Goal: Information Seeking & Learning: Find specific page/section

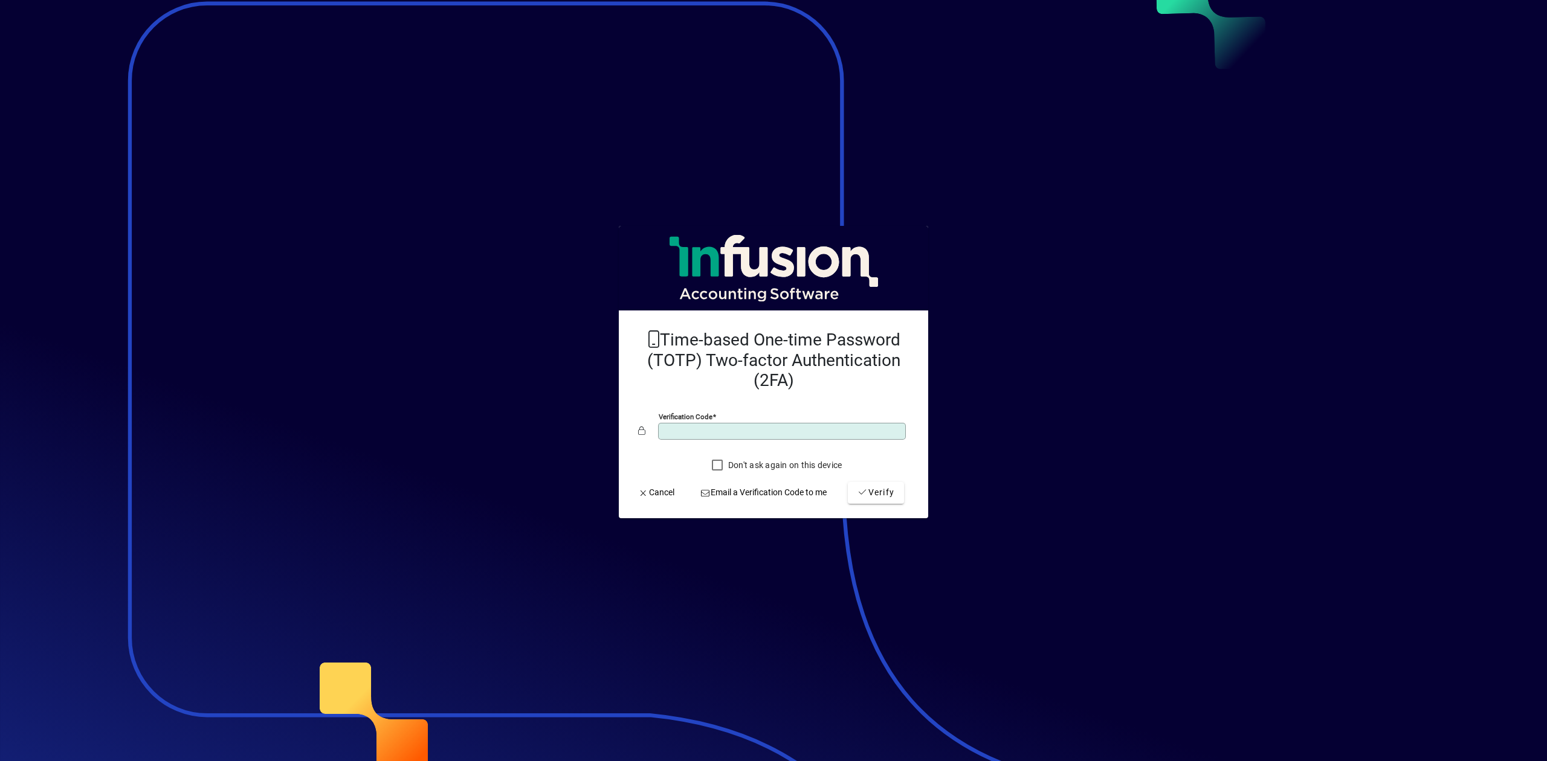
type input "******"
click at [848, 482] on button "Verify" at bounding box center [876, 493] width 56 height 22
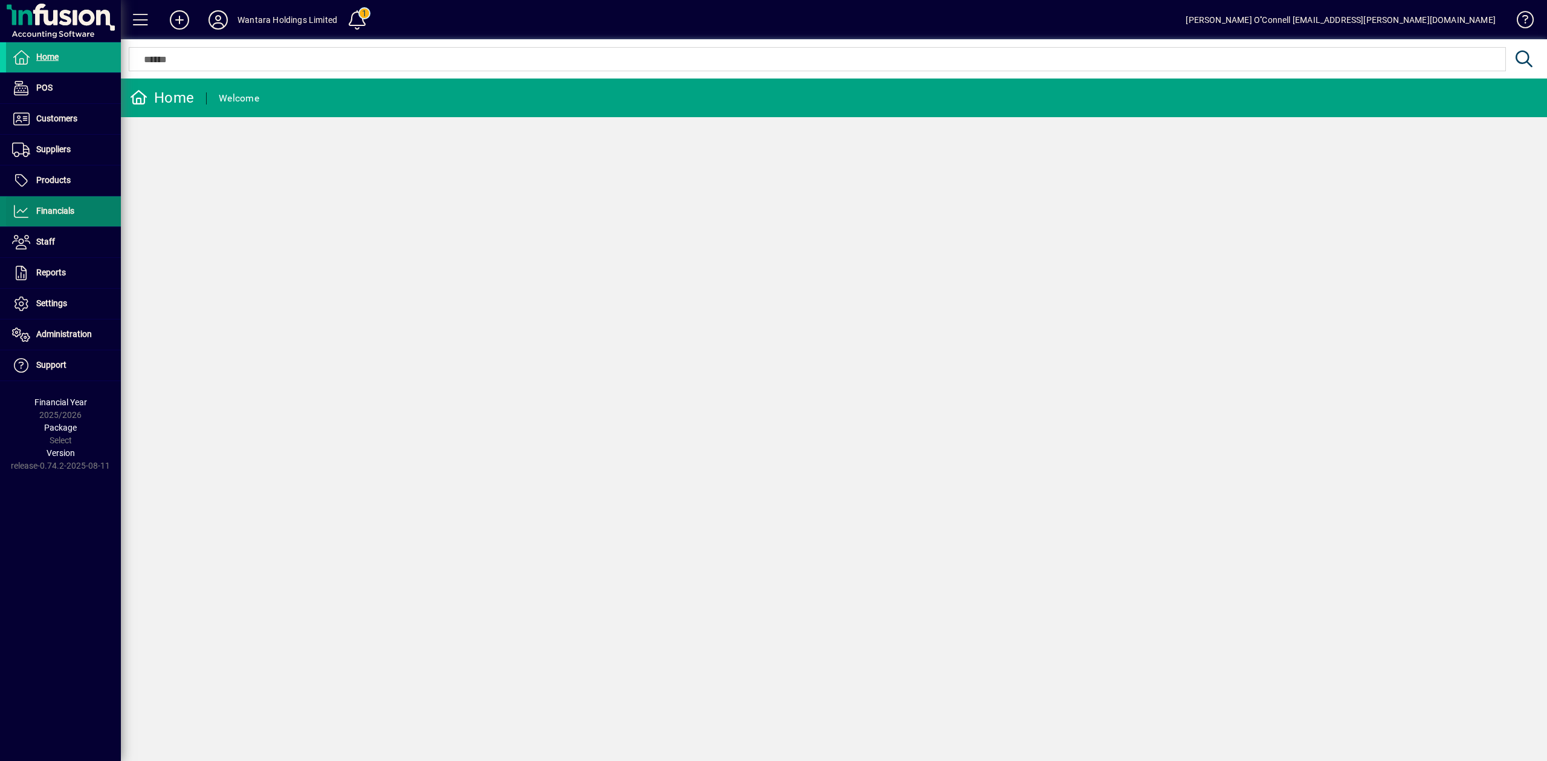
click at [63, 222] on span at bounding box center [63, 211] width 115 height 29
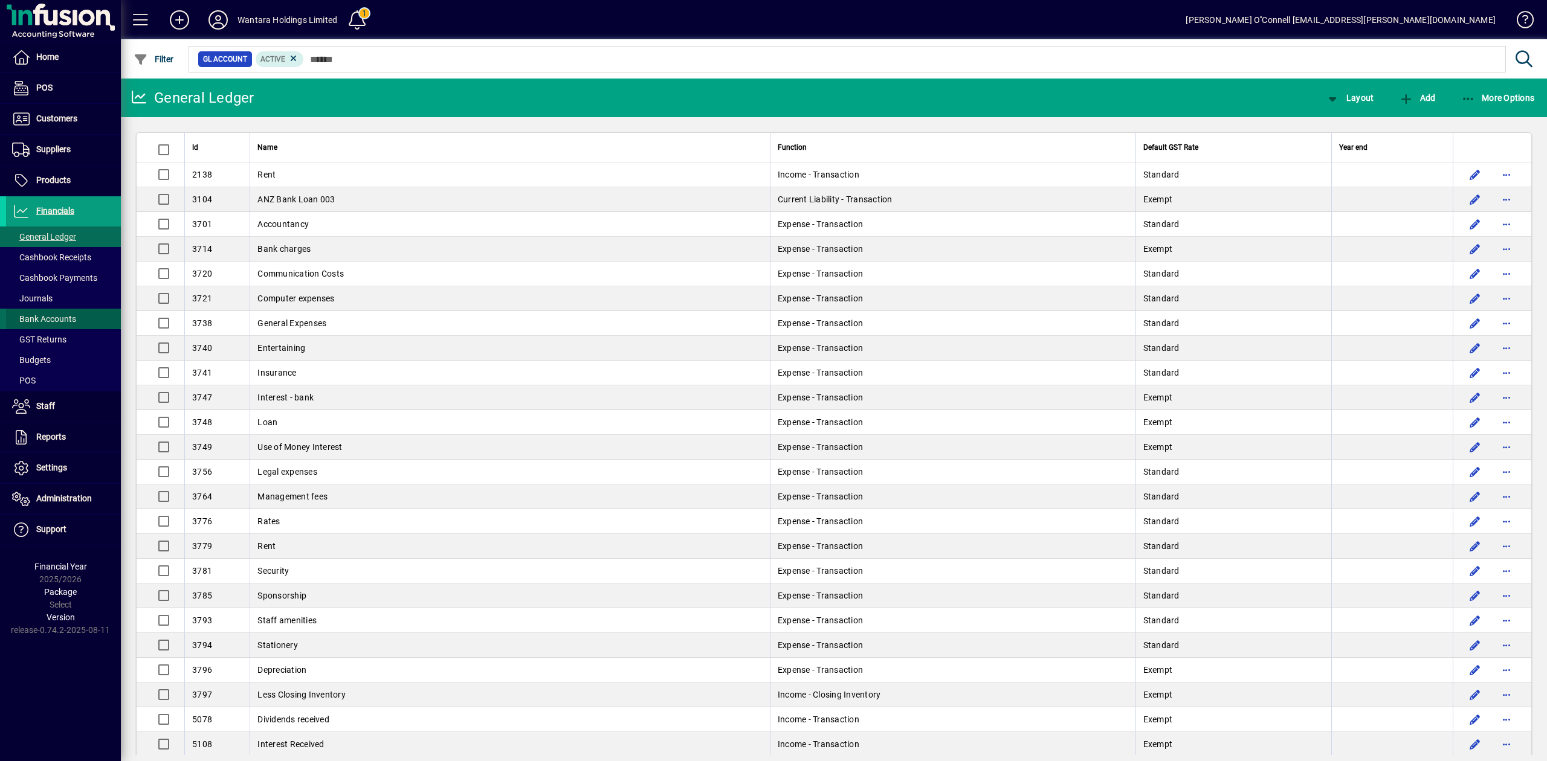
click at [66, 321] on span "Bank Accounts" at bounding box center [44, 319] width 64 height 10
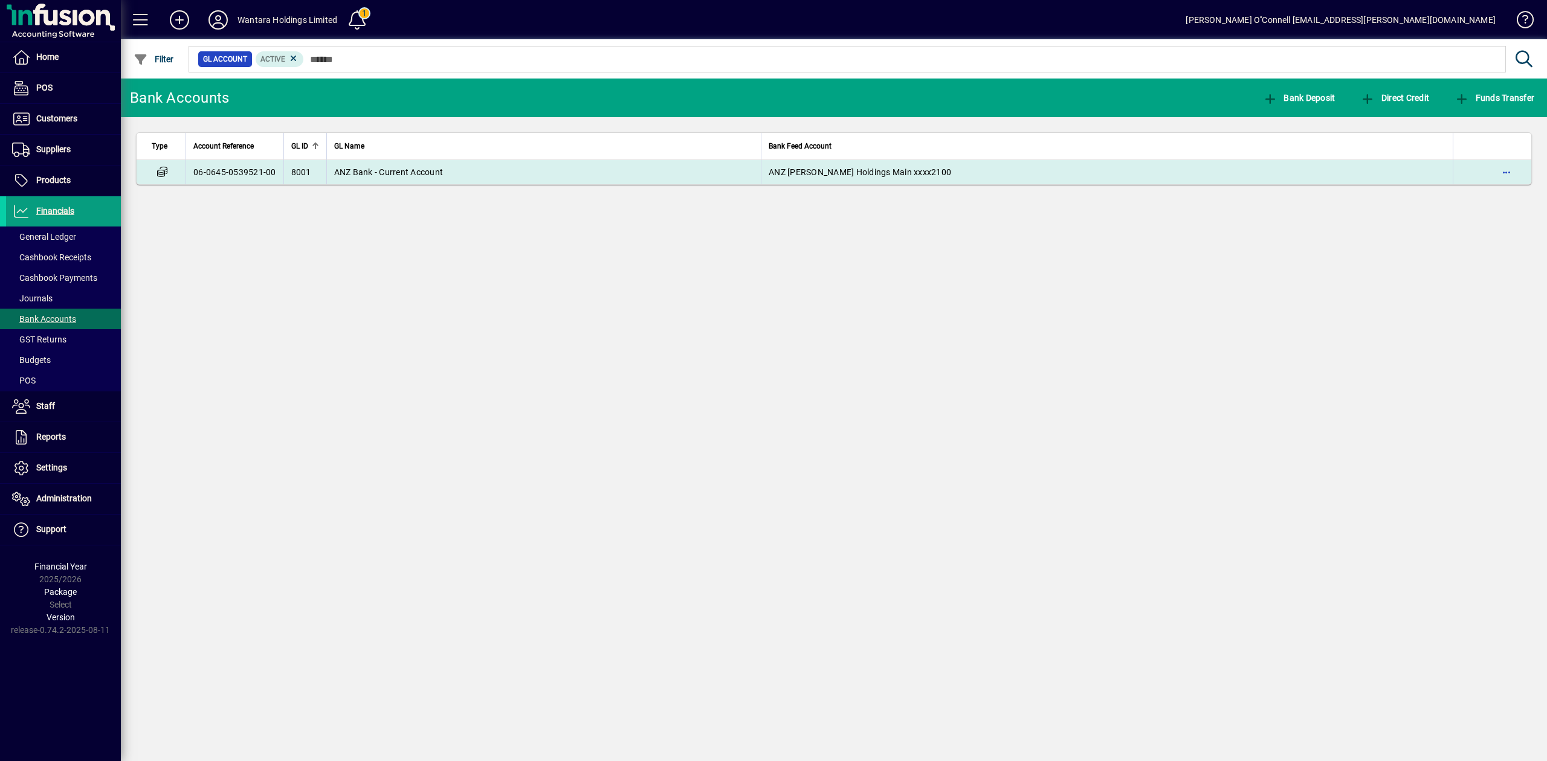
click at [332, 170] on td "ANZ Bank - Current Account" at bounding box center [543, 172] width 435 height 24
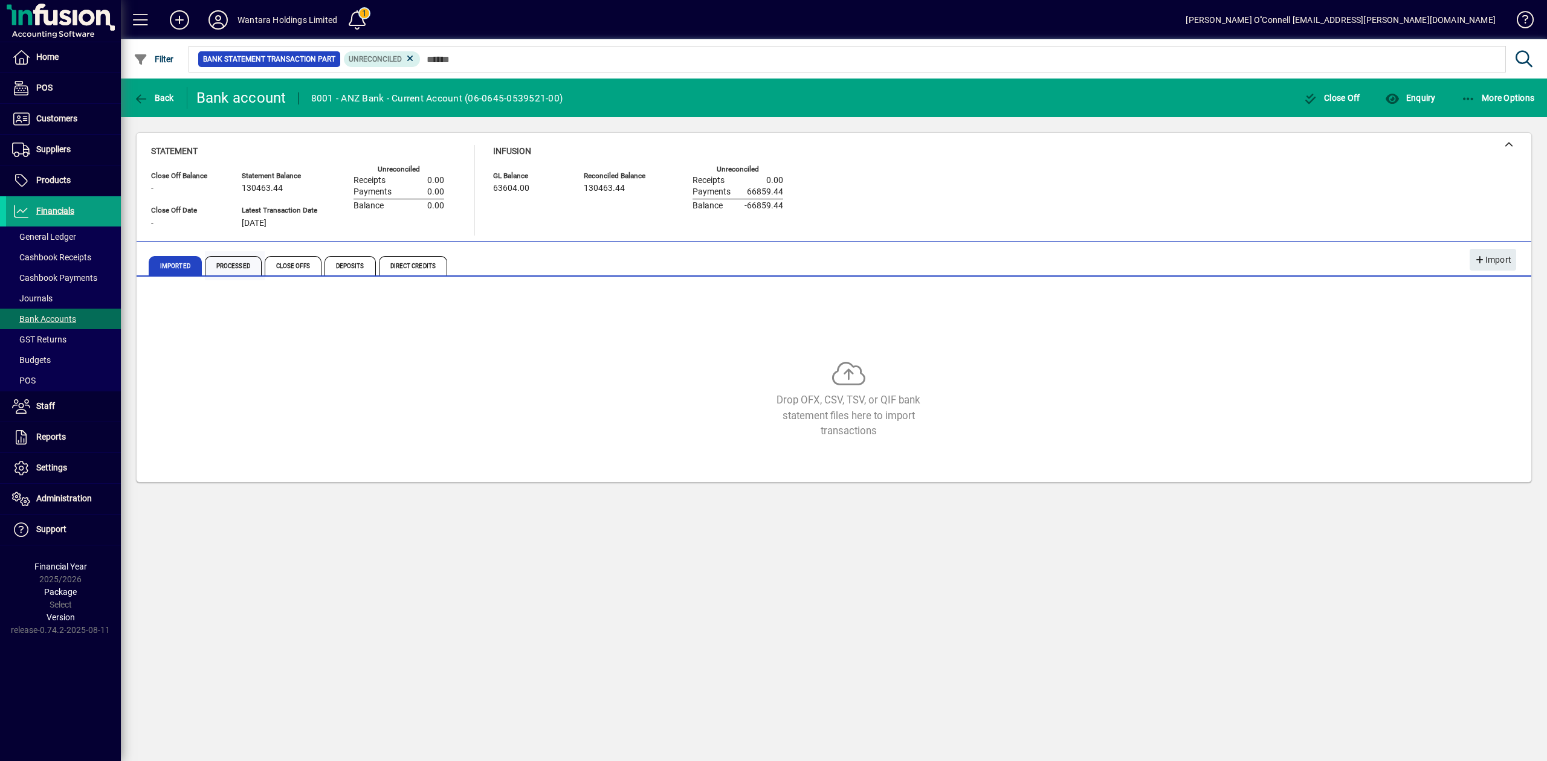
click at [238, 262] on span "Processed" at bounding box center [233, 265] width 57 height 19
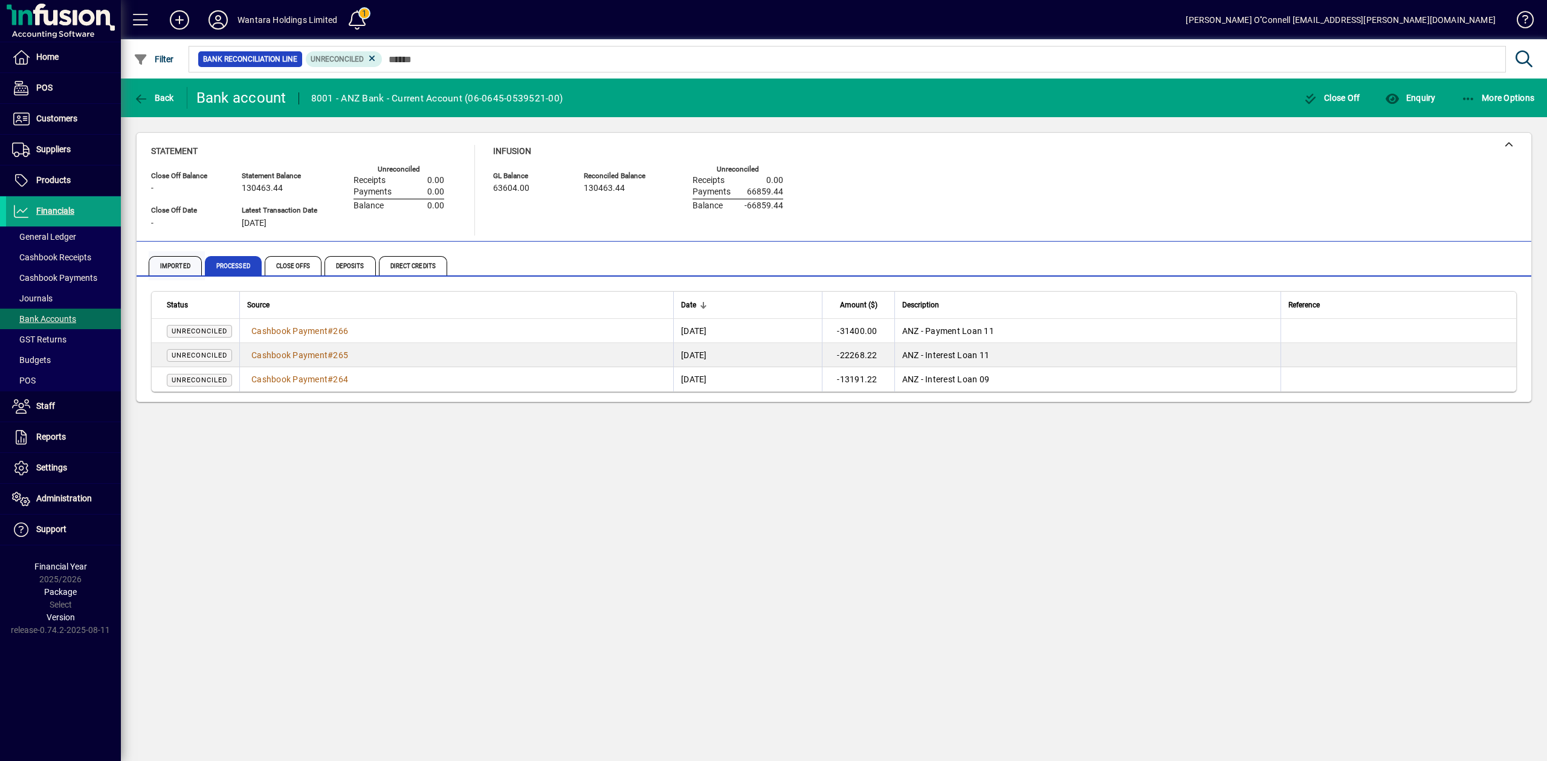
click at [177, 266] on span "Imported" at bounding box center [175, 265] width 53 height 19
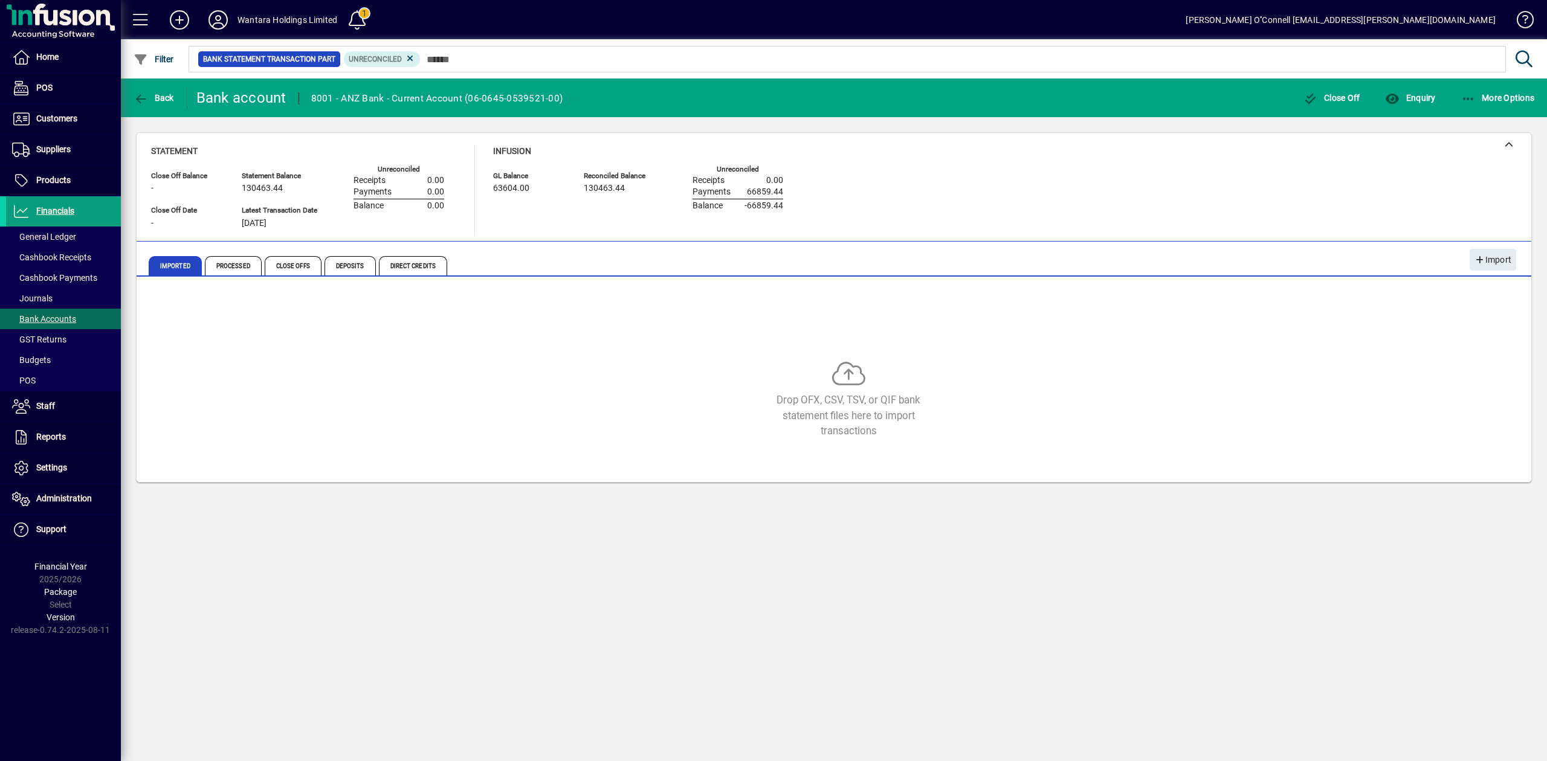
click at [411, 51] on div at bounding box center [900, 45] width 1426 height 13
click at [411, 57] on icon at bounding box center [410, 58] width 11 height 11
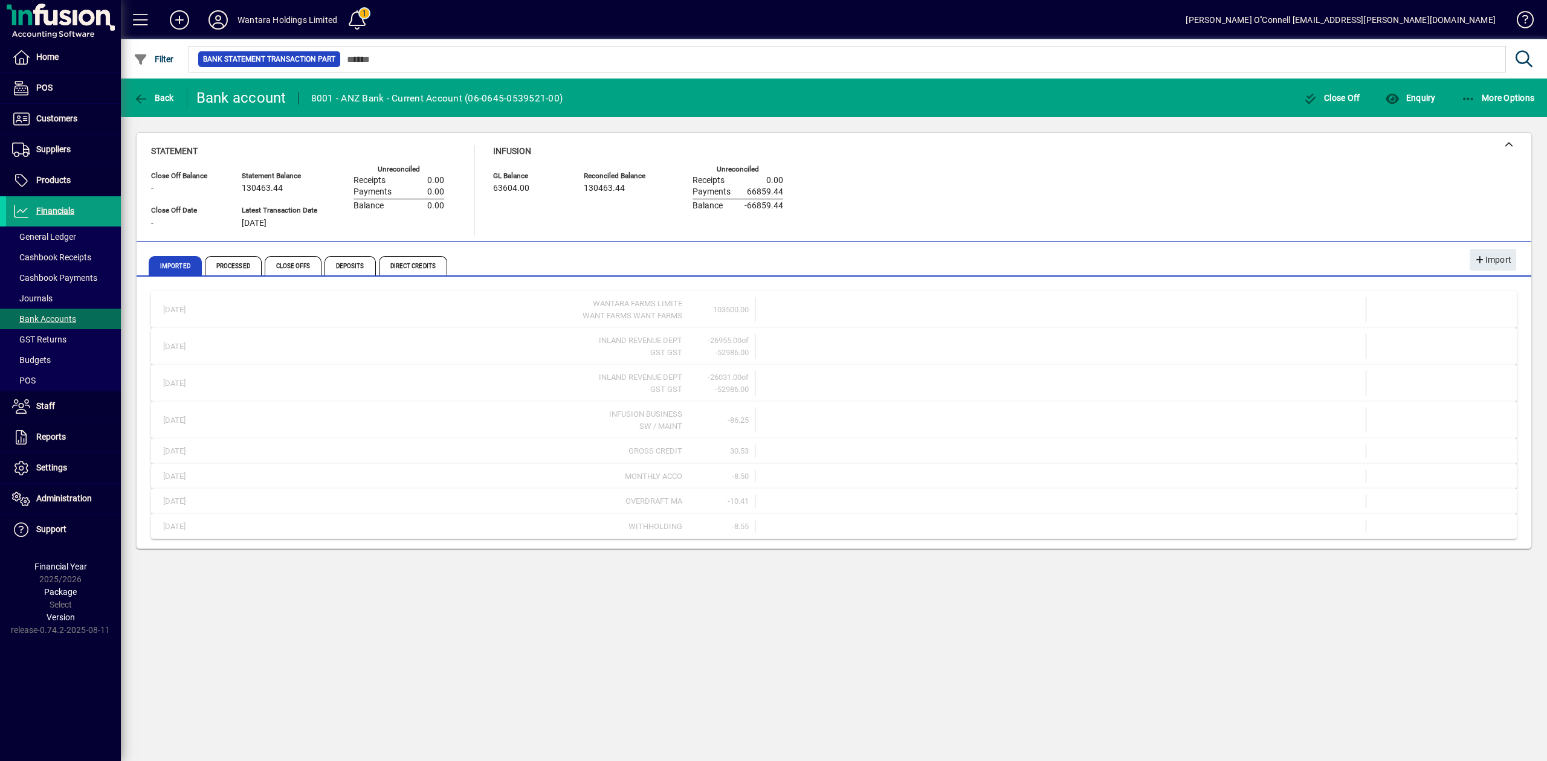
click at [564, 607] on div "Back Bank account 8001 - ANZ Bank - Current Account (06-0645-0539521-00) Close …" at bounding box center [834, 420] width 1426 height 683
click at [62, 232] on span "General Ledger" at bounding box center [44, 237] width 64 height 10
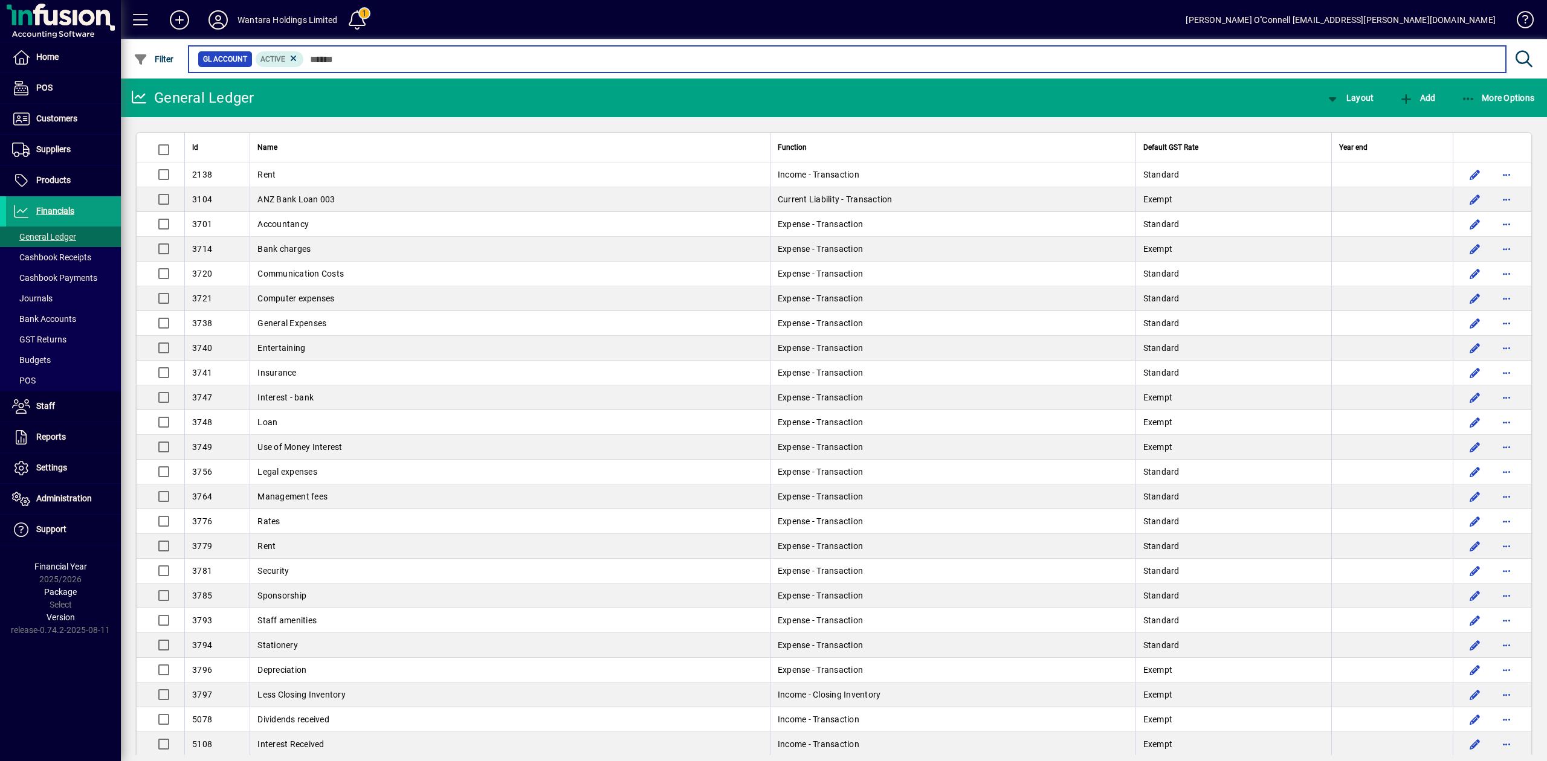
click at [411, 59] on input "text" at bounding box center [900, 59] width 1192 height 17
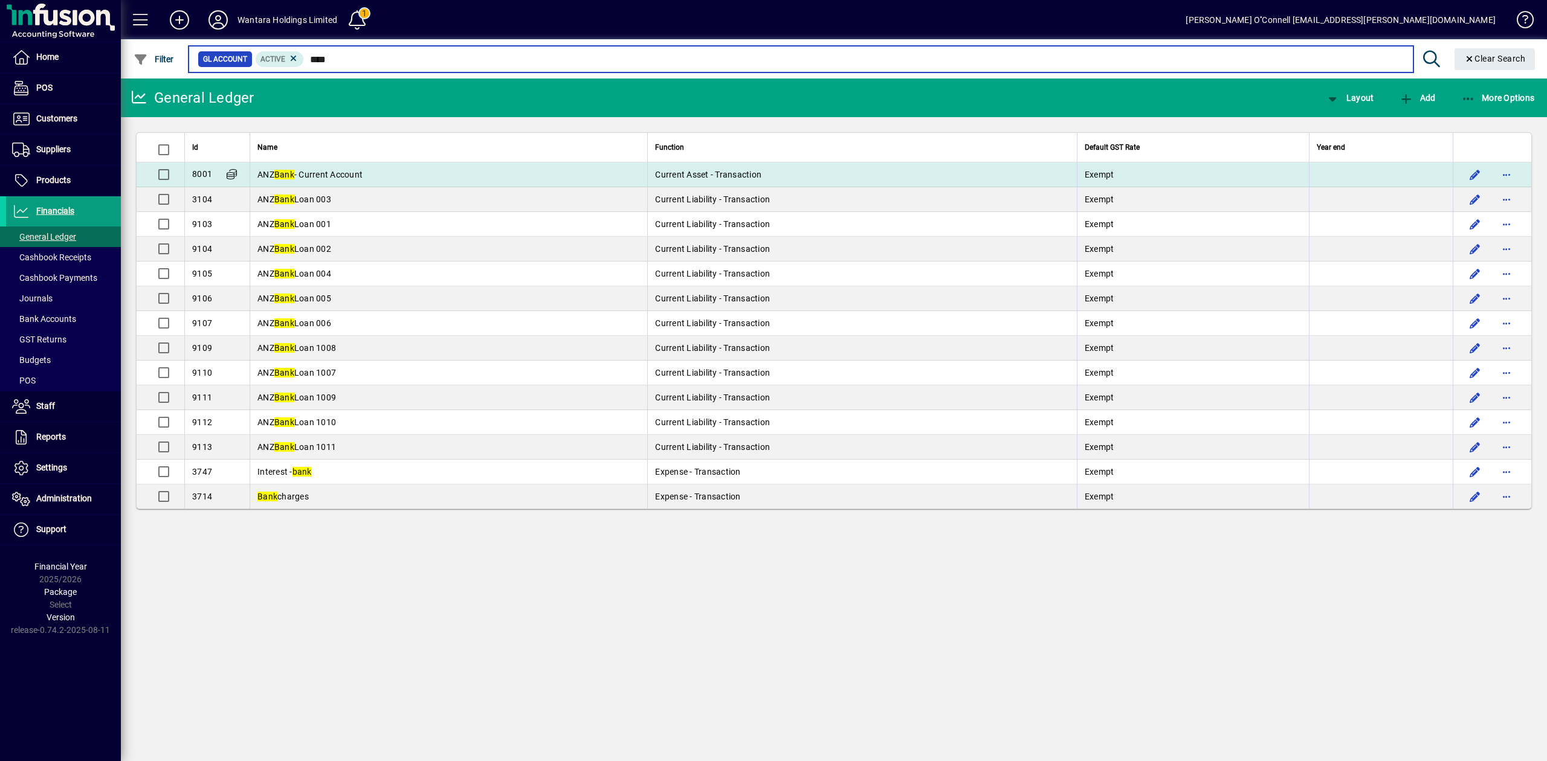
type input "****"
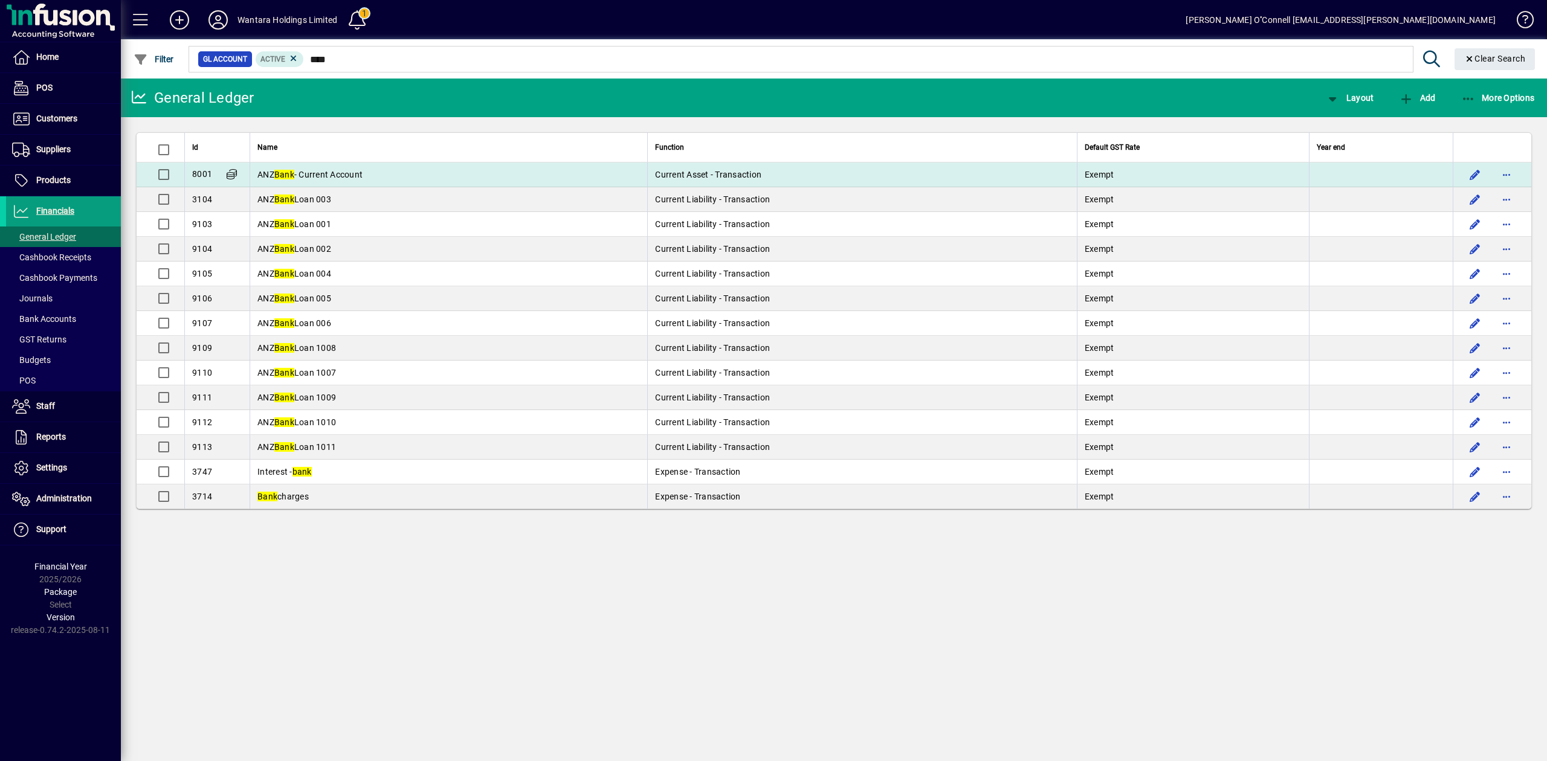
click at [300, 170] on span "ANZ Bank - Current Account" at bounding box center [309, 175] width 105 height 10
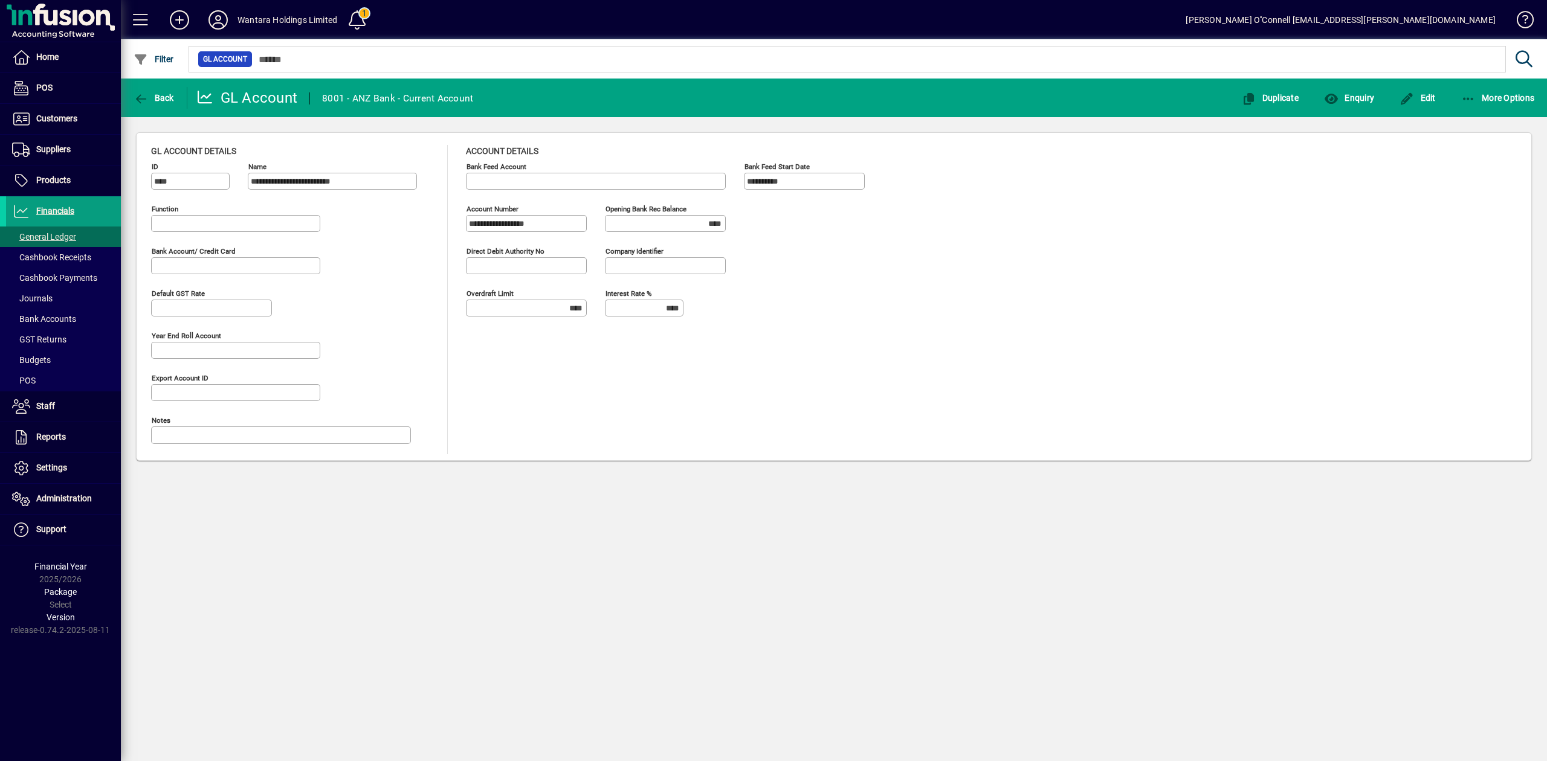
type input "**********"
click at [713, 514] on div "**********" at bounding box center [834, 420] width 1426 height 683
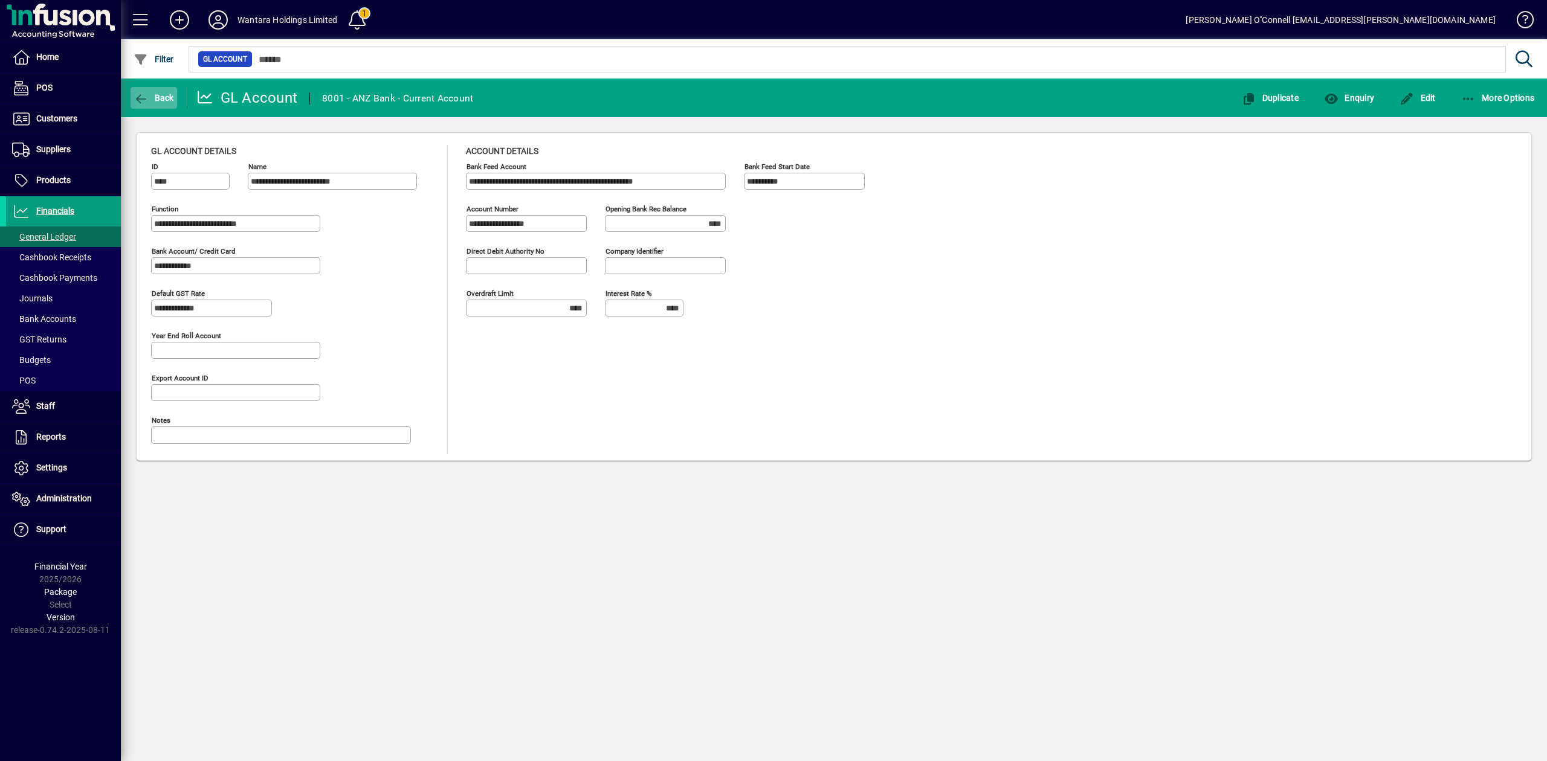
click at [161, 97] on span "Back" at bounding box center [154, 98] width 40 height 10
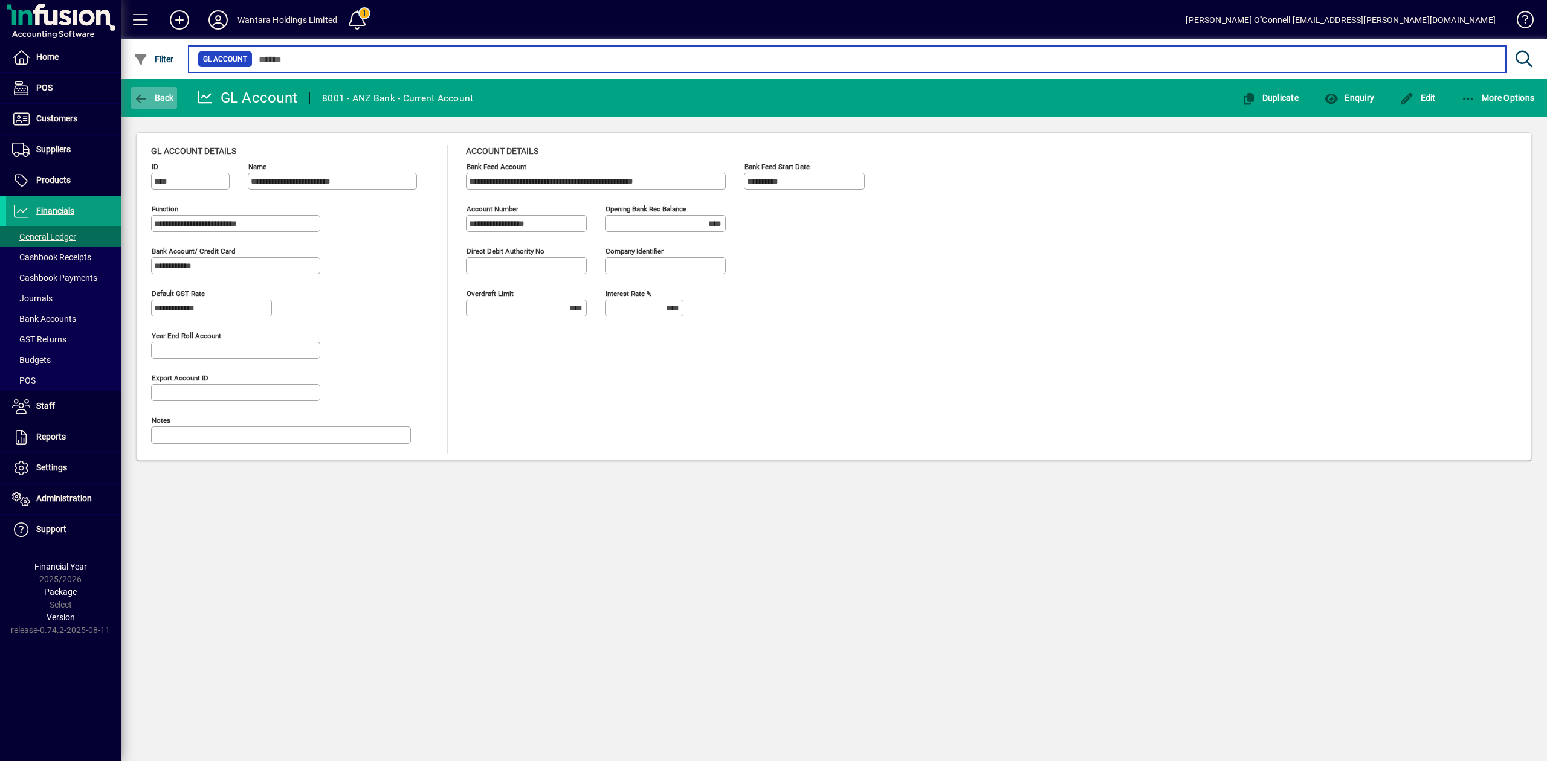
type input "****"
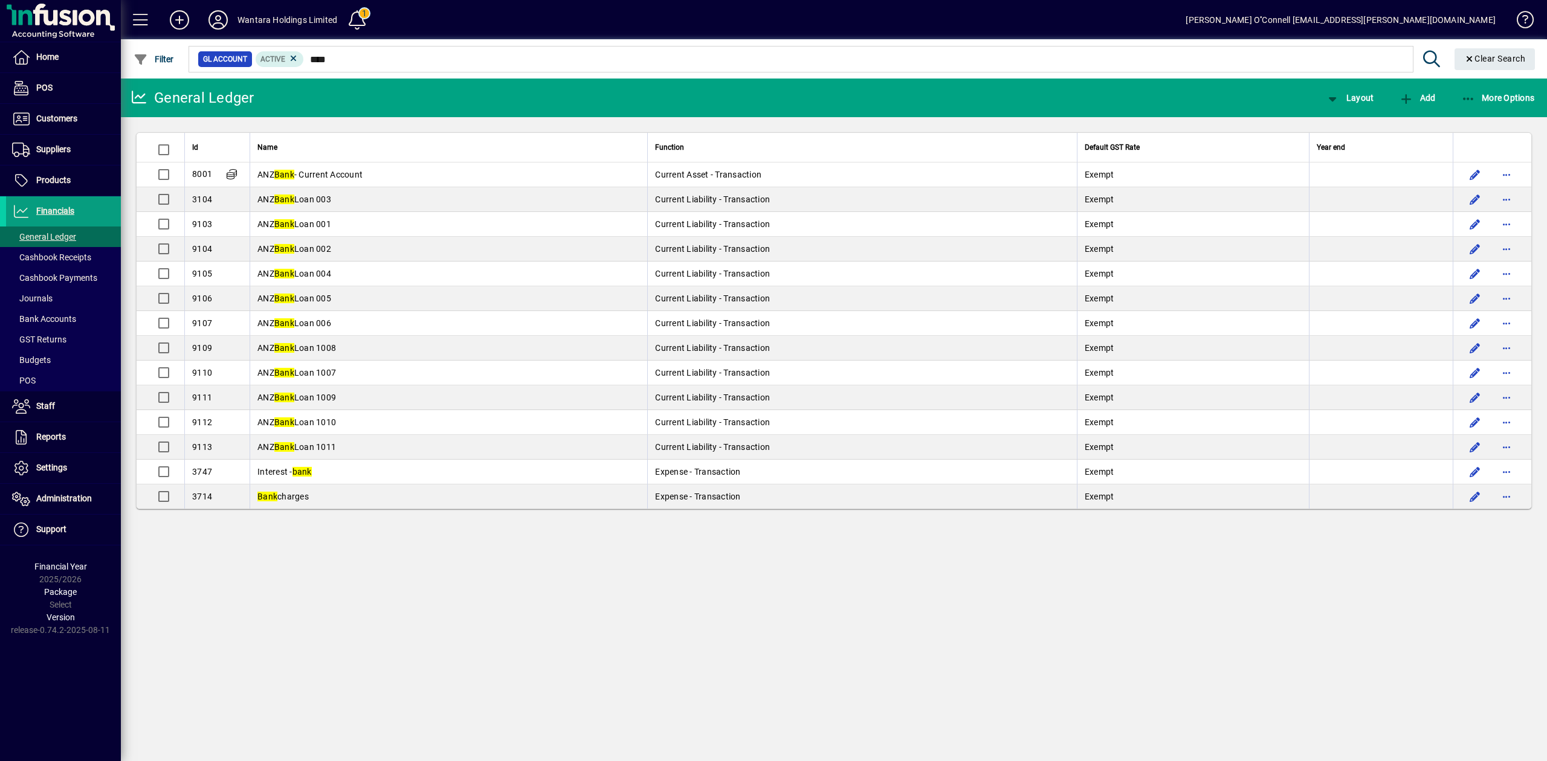
click at [443, 637] on div "General Ledger Layout Add More Options Id Name Function Default GST Rate Year e…" at bounding box center [834, 420] width 1426 height 683
click at [406, 561] on div "General Ledger Layout Add More Options Id Name Function Default GST Rate Year e…" at bounding box center [834, 420] width 1426 height 683
click at [82, 236] on span at bounding box center [63, 236] width 115 height 29
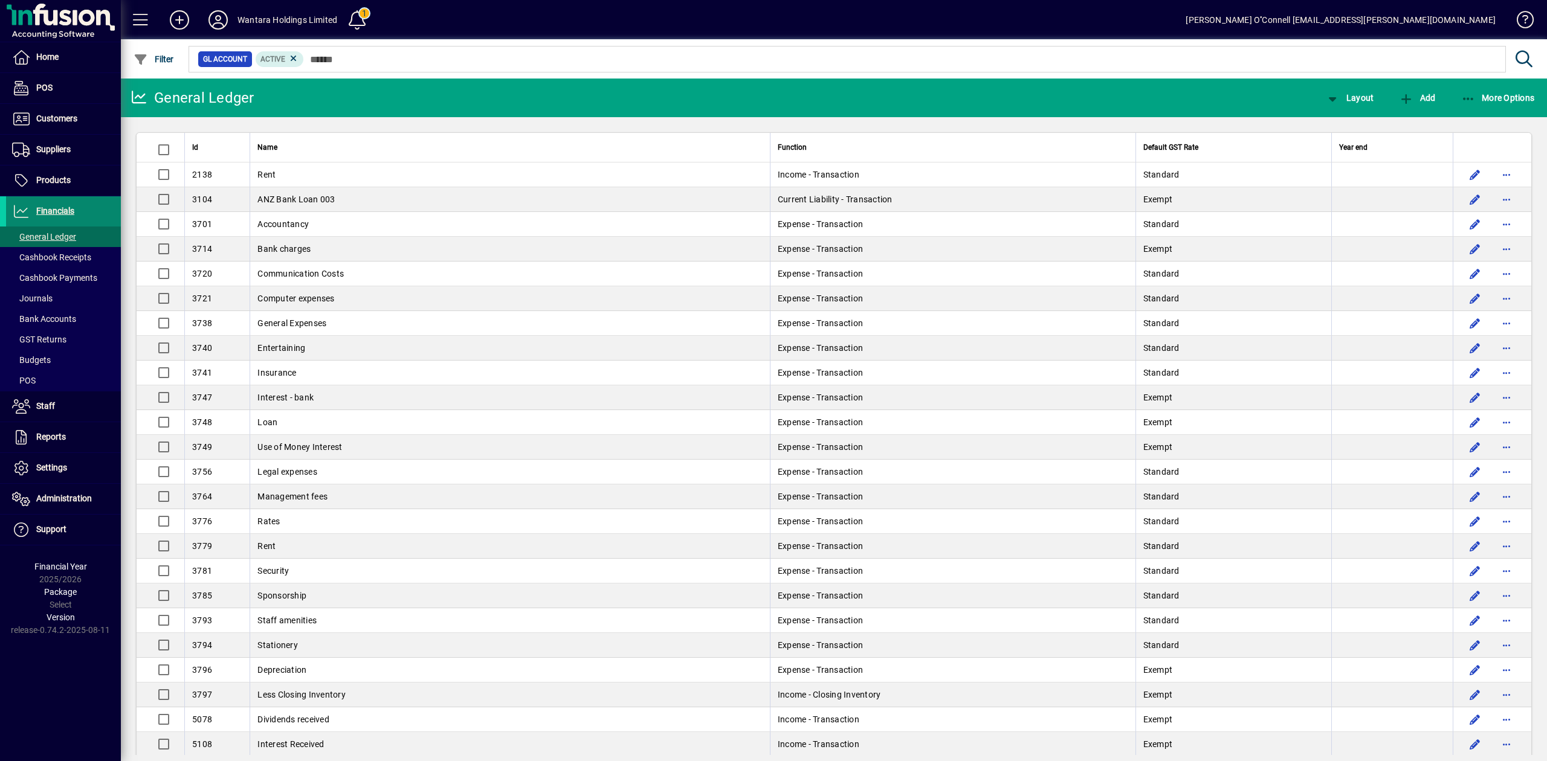
click at [51, 199] on span at bounding box center [63, 211] width 115 height 29
click at [56, 317] on span "Bank Accounts" at bounding box center [44, 319] width 64 height 10
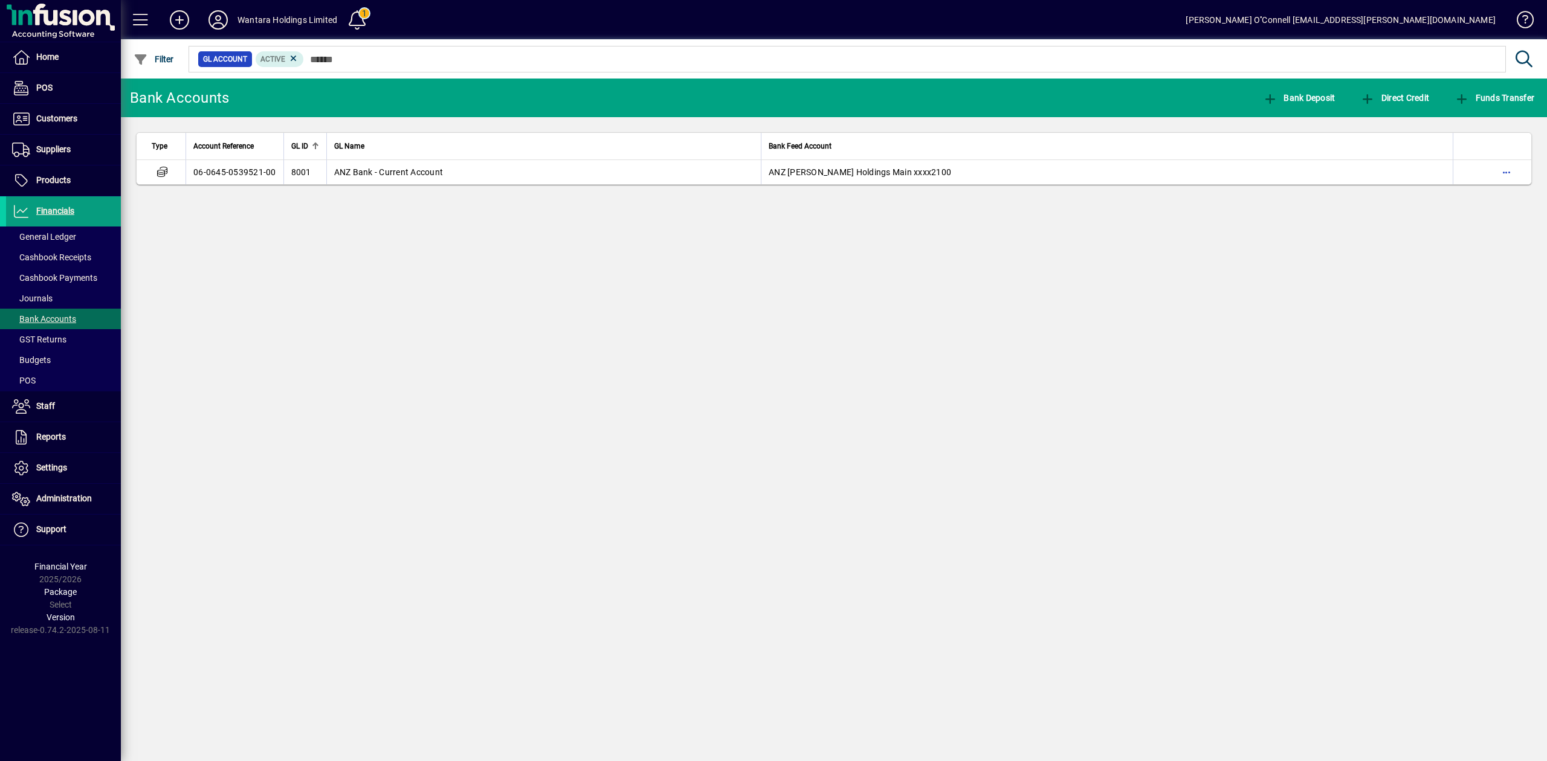
click at [1004, 317] on div "Bank Accounts Bank Deposit Direct Credit Funds Transfer Type Account Reference …" at bounding box center [834, 420] width 1426 height 683
click at [228, 17] on icon at bounding box center [218, 19] width 24 height 19
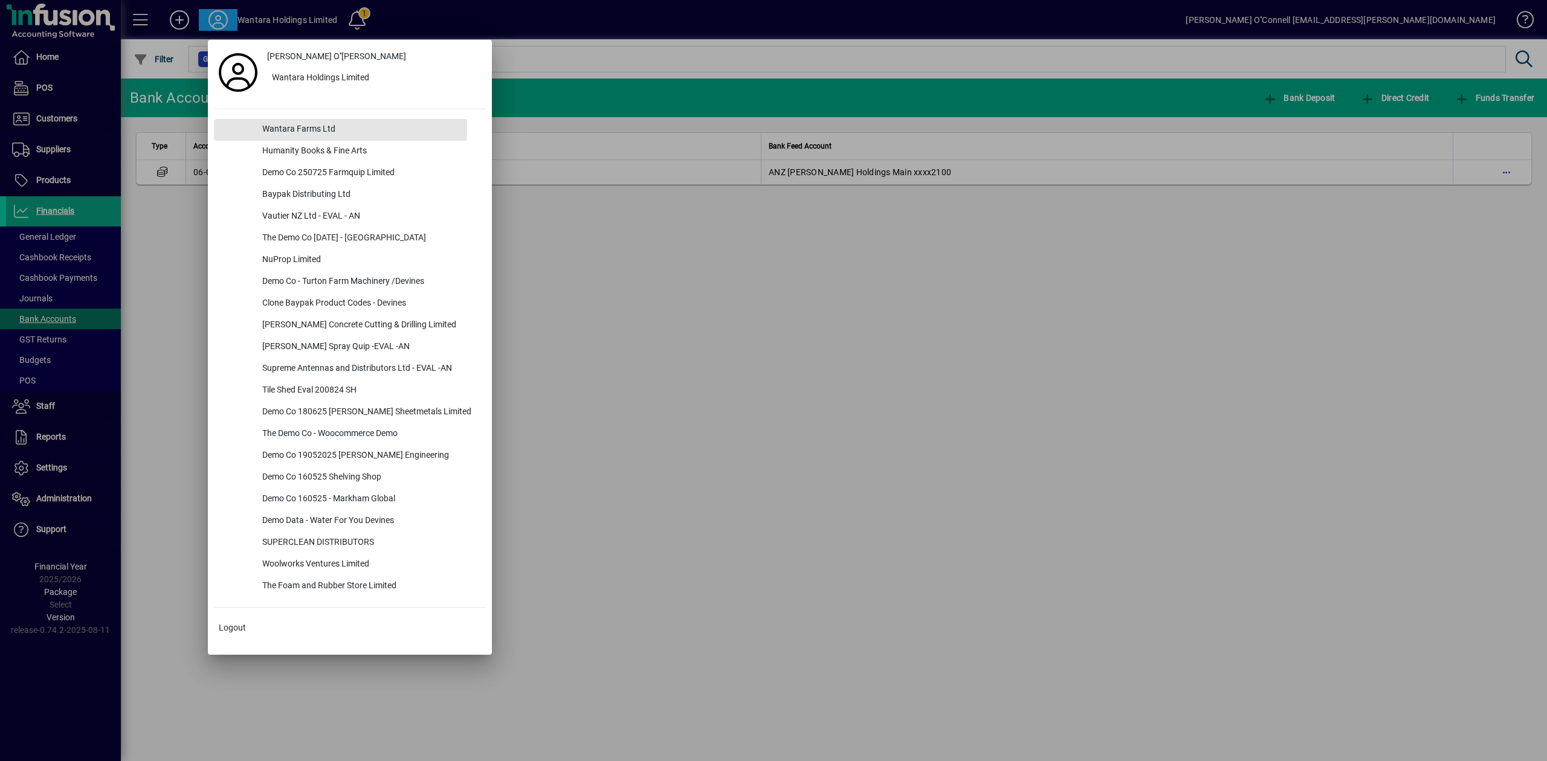
click at [307, 129] on div "Wantara Farms Ltd" at bounding box center [369, 130] width 233 height 22
